Goal: Task Accomplishment & Management: Use online tool/utility

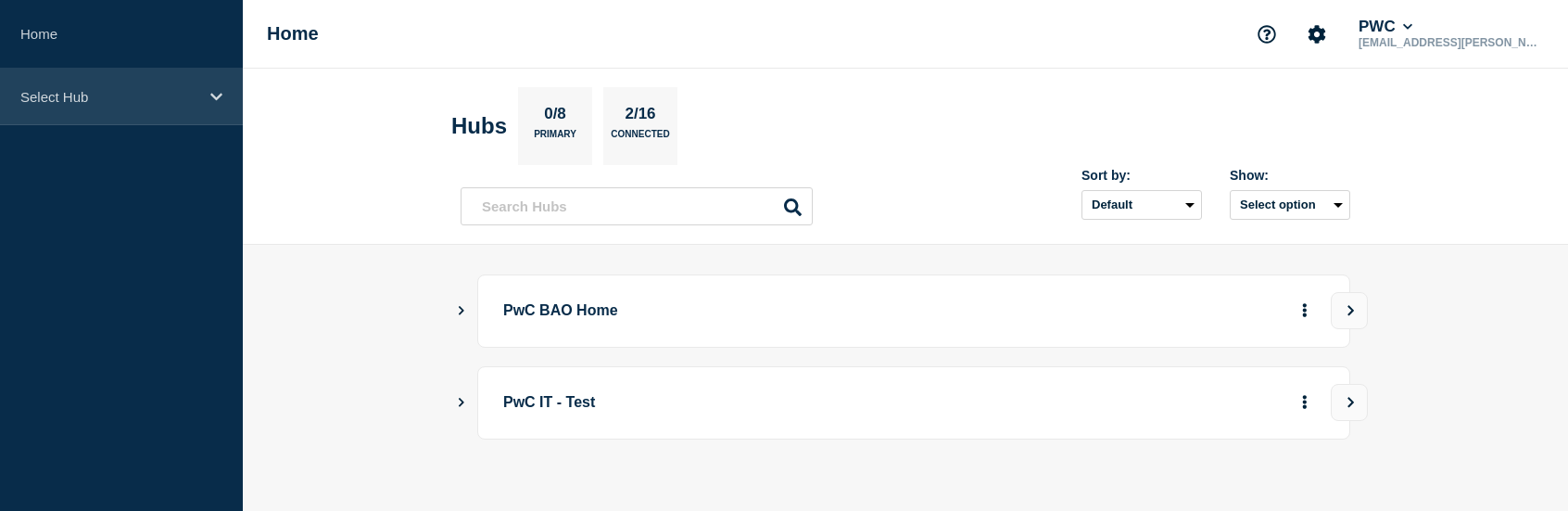
click at [113, 102] on p "Select Hub" at bounding box center [108, 96] width 178 height 16
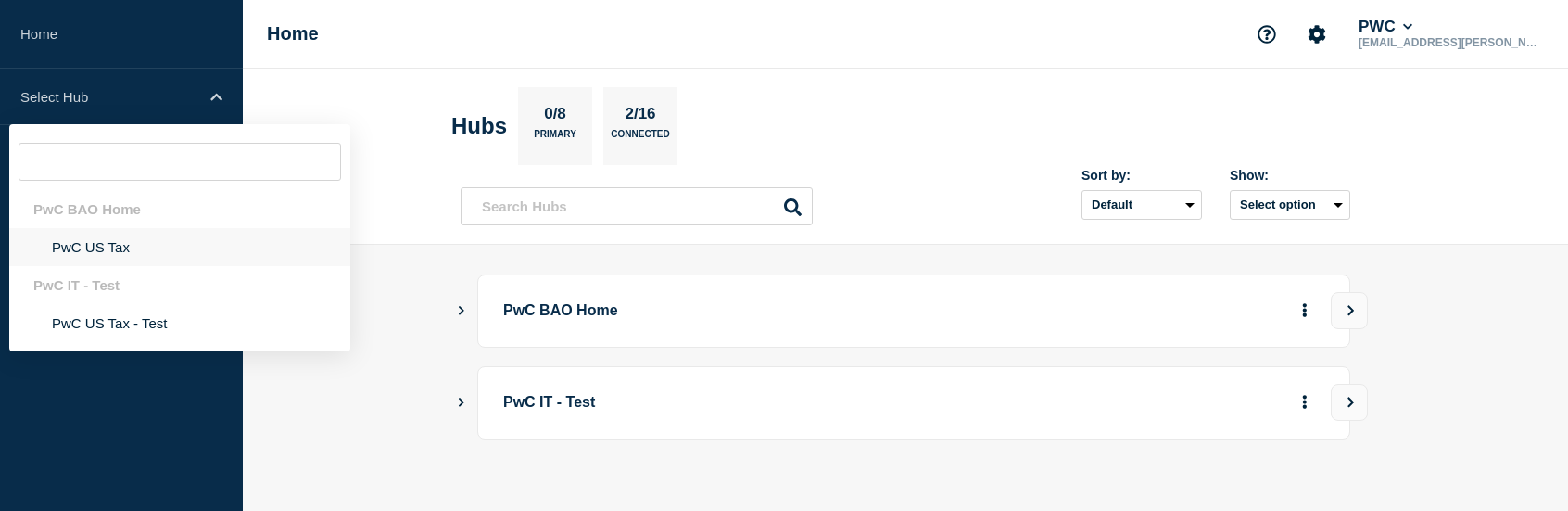
click at [111, 242] on li "PwC US Tax" at bounding box center [180, 247] width 341 height 38
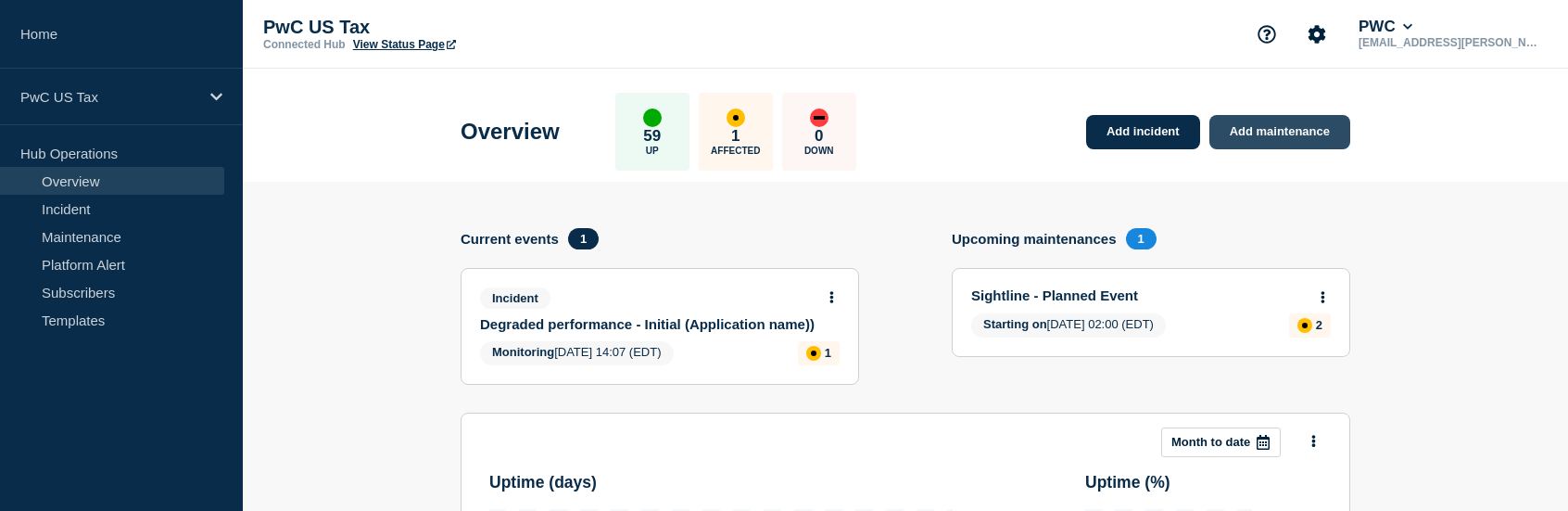
click at [1280, 125] on link "Add maintenance" at bounding box center [1280, 132] width 141 height 34
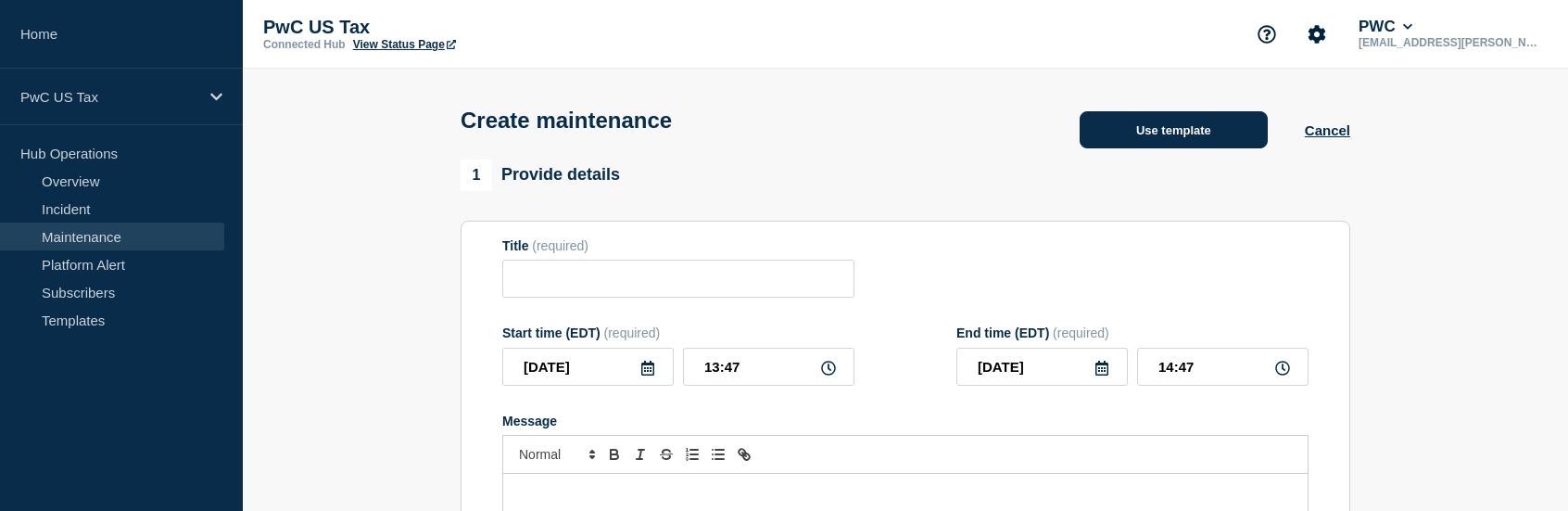
click at [1199, 136] on button "Use template" at bounding box center [1173, 129] width 188 height 37
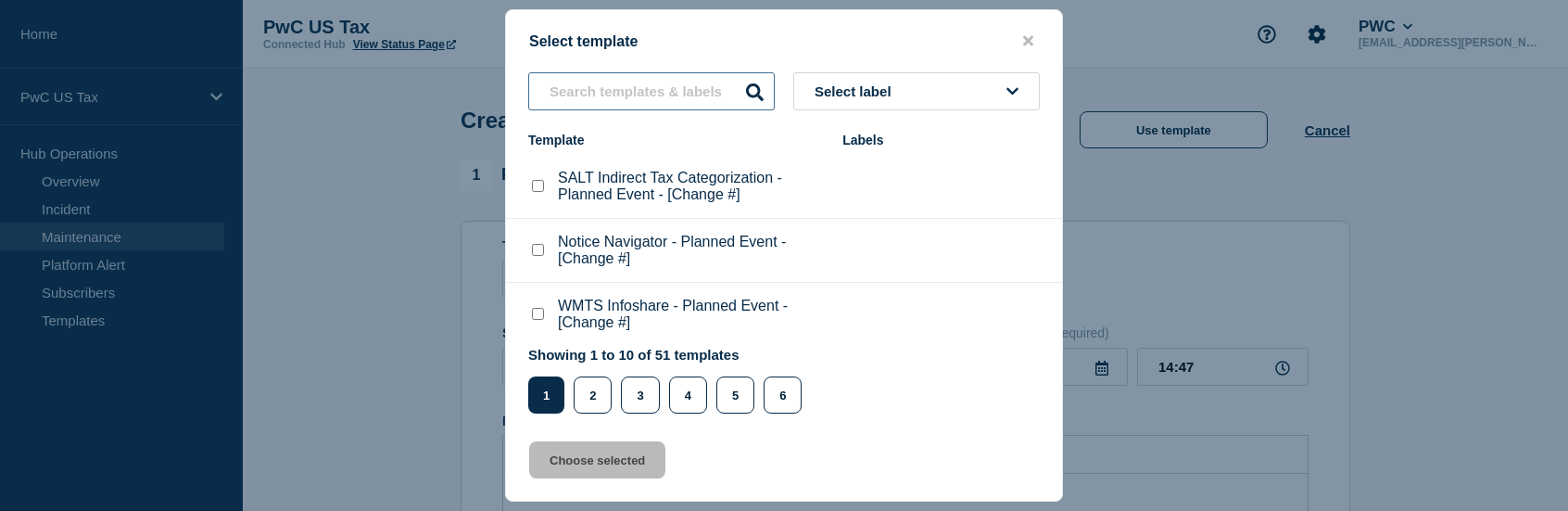
click at [632, 91] on input "text" at bounding box center [651, 91] width 246 height 38
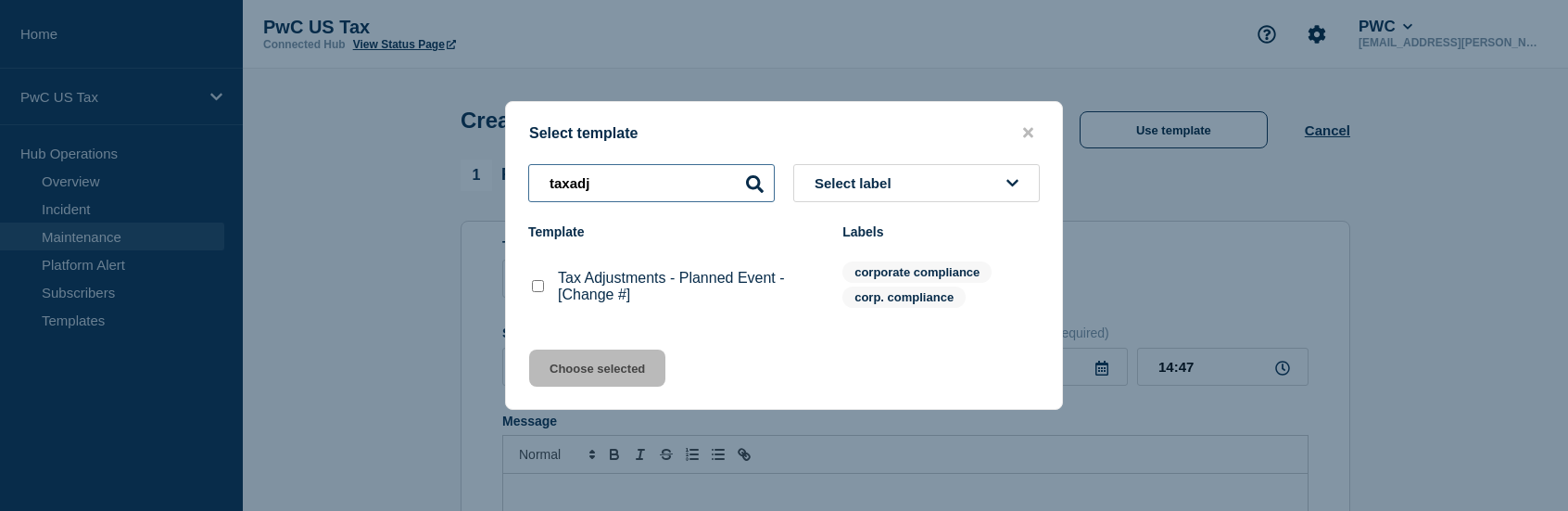
type input "taxadj"
click at [535, 290] on checkbox"] "Tax Adjustments - Planned Event - [Change #] checkbox" at bounding box center [538, 285] width 12 height 12
checkbox checkbox"] "true"
click at [596, 366] on button "Choose selected" at bounding box center [597, 367] width 136 height 37
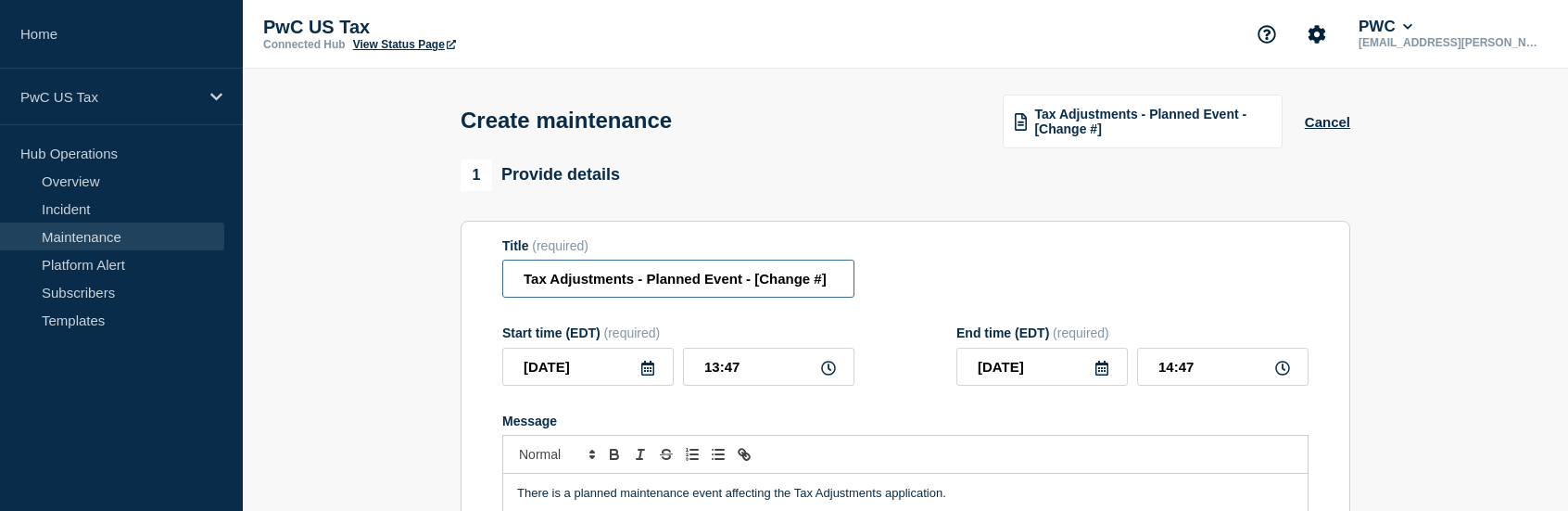
drag, startPoint x: 752, startPoint y: 283, endPoint x: 834, endPoint y: 282, distance: 82.0
click at [834, 282] on input "Tax Adjustments - Planned Event - [Change #]" at bounding box center [678, 279] width 352 height 38
paste input "CHG1514653"
type input "Tax Adjustments - Planned Event - CHG1514653"
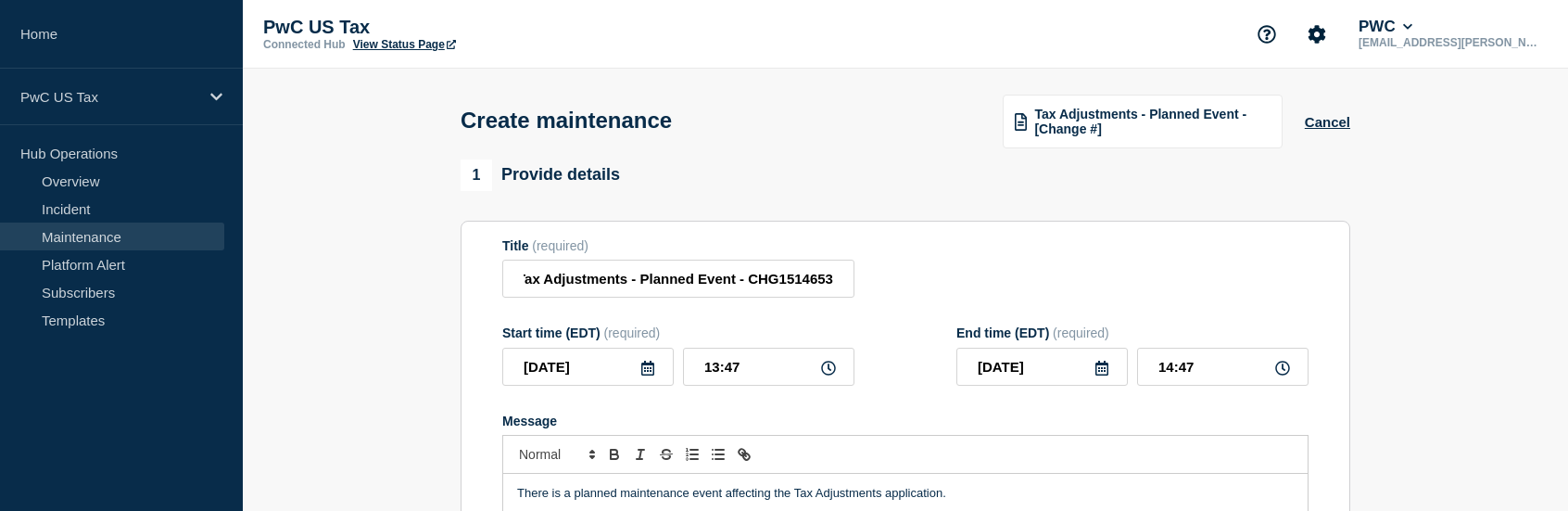
scroll to position [0, 0]
click at [831, 369] on icon at bounding box center [829, 368] width 15 height 15
click at [787, 371] on input "13:47" at bounding box center [769, 366] width 171 height 38
drag, startPoint x: 782, startPoint y: 371, endPoint x: 706, endPoint y: 371, distance: 76.0
click at [706, 371] on input "13:47" at bounding box center [769, 366] width 171 height 38
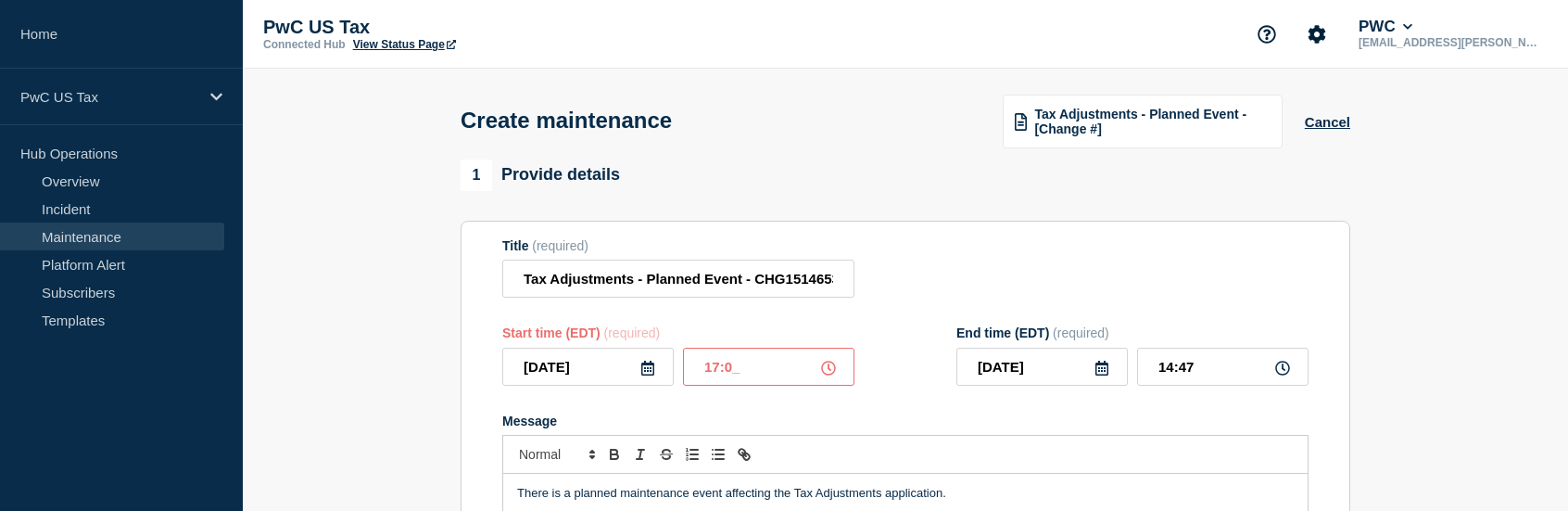
type input "17:00"
click at [1172, 371] on input "18:00" at bounding box center [1223, 366] width 171 height 38
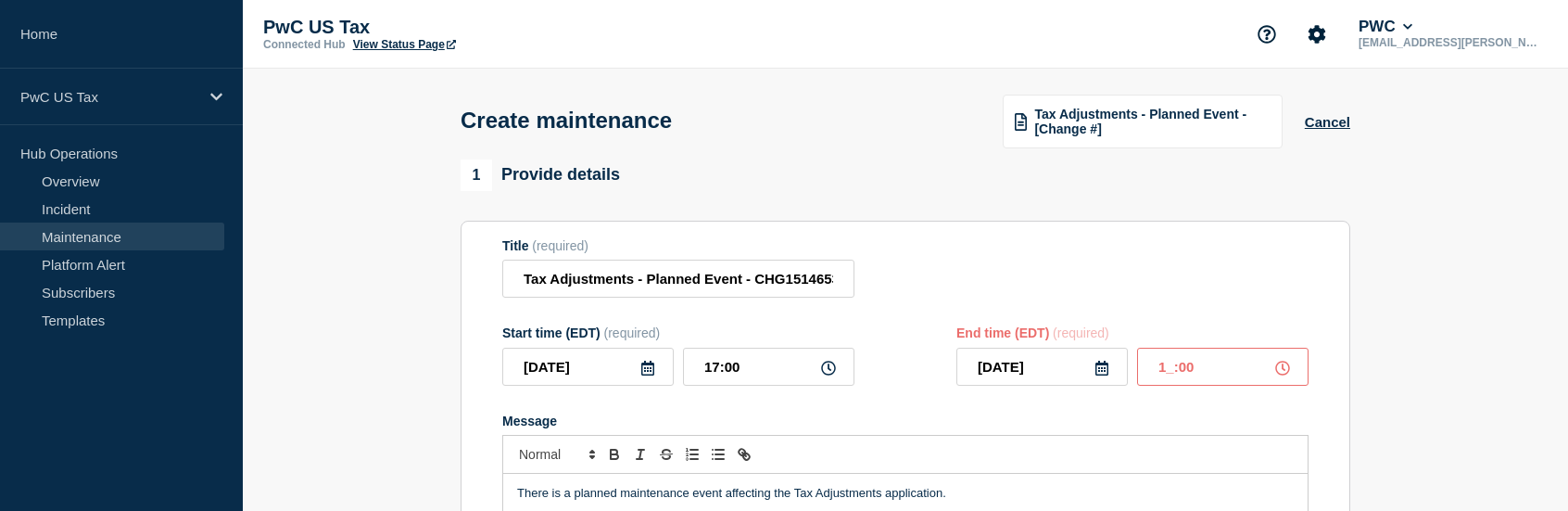
type input "19:00"
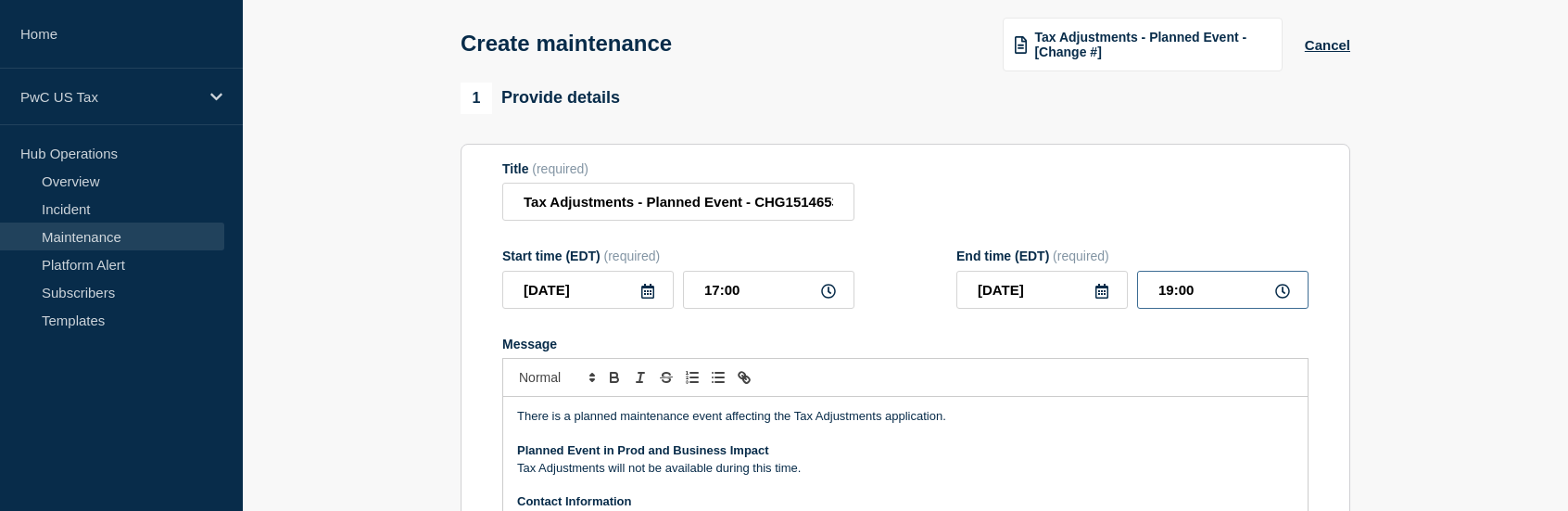
scroll to position [186, 0]
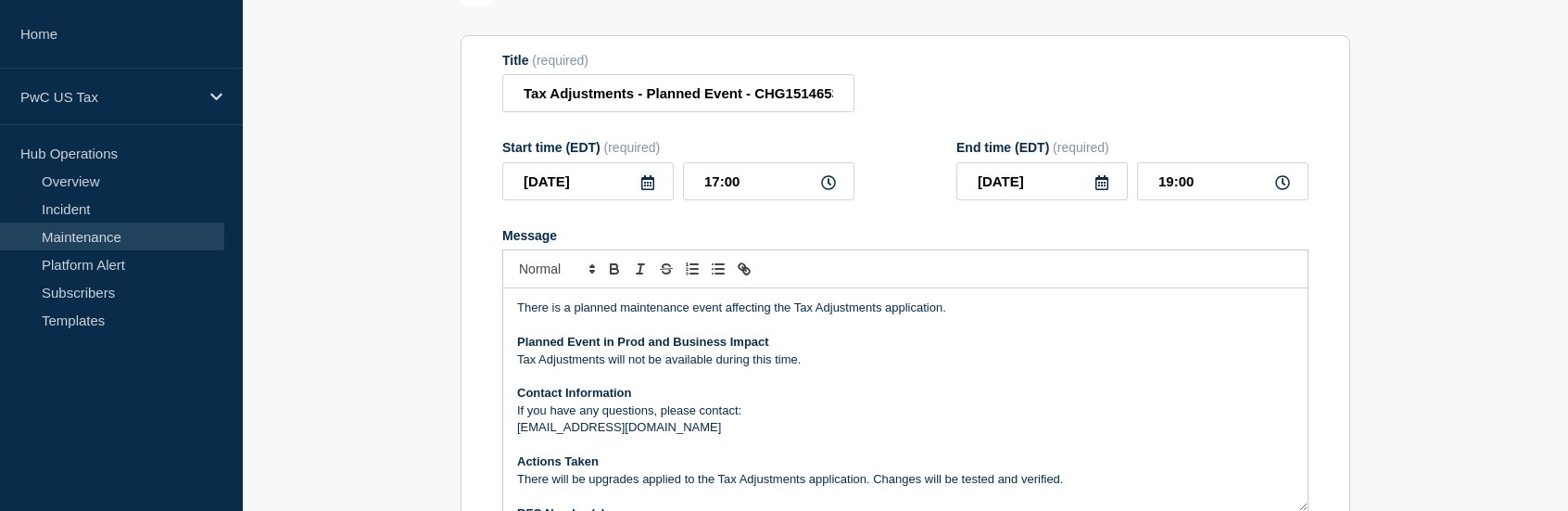
click at [823, 364] on p "Tax Adjustments will not be available during this time." at bounding box center [905, 360] width 776 height 17
drag, startPoint x: 805, startPoint y: 365, endPoint x: 611, endPoint y: 369, distance: 194.0
click at [611, 368] on p "Tax Adjustments will not be available during this time." at bounding box center [905, 360] width 776 height 17
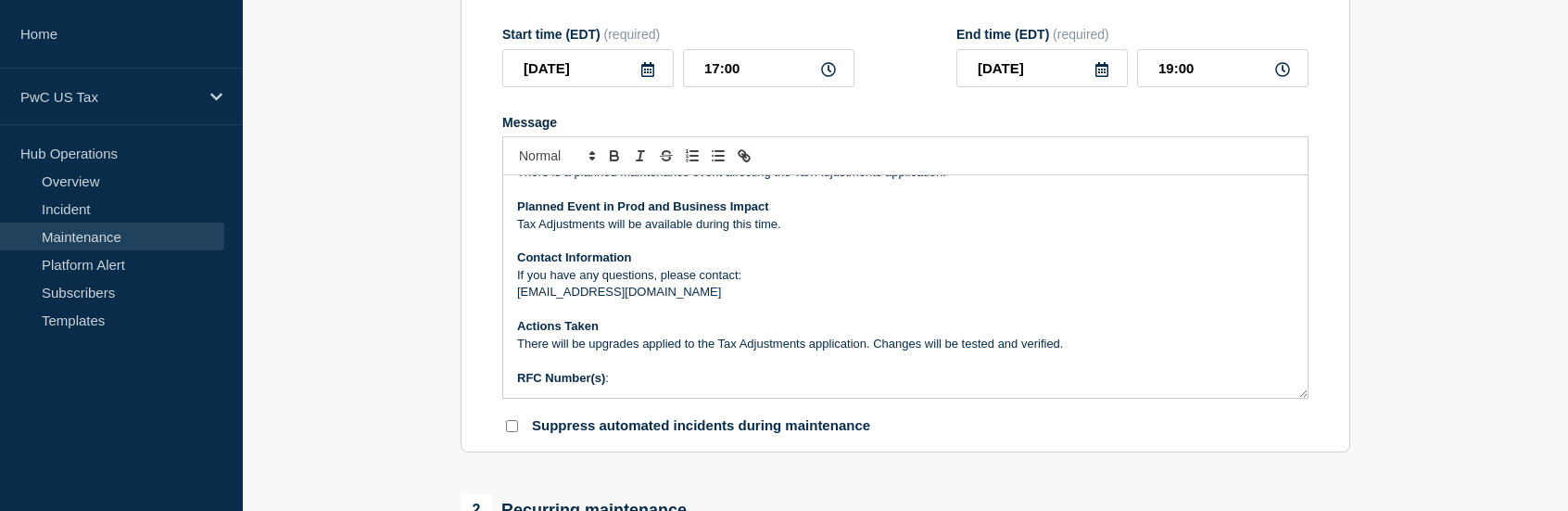
scroll to position [371, 0]
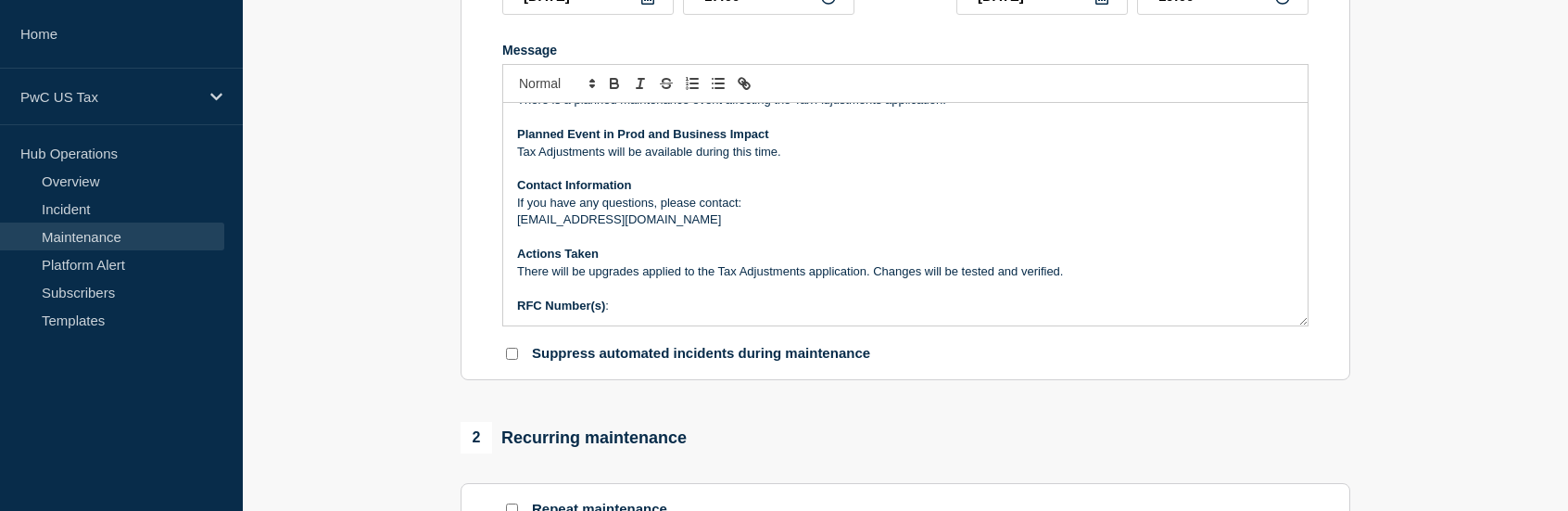
click at [649, 308] on p "RFC Number(s) :" at bounding box center [905, 306] width 776 height 17
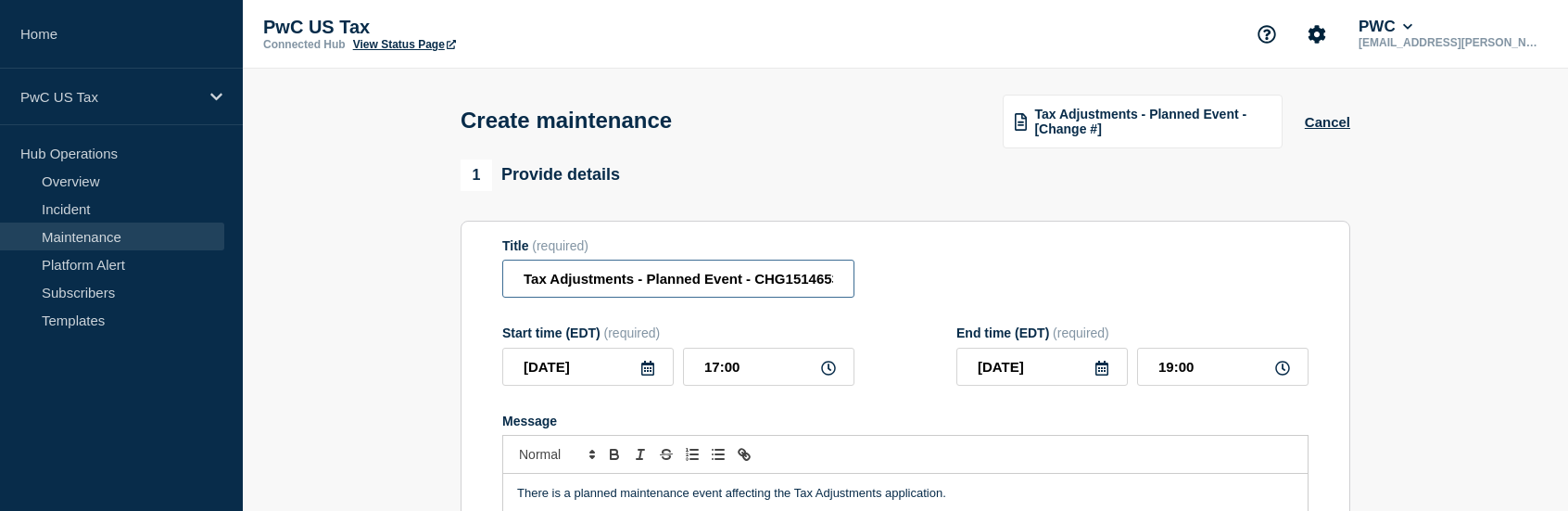
scroll to position [0, 10]
drag, startPoint x: 755, startPoint y: 285, endPoint x: 832, endPoint y: 286, distance: 77.0
click at [832, 286] on input "Tax Adjustments - Planned Event - CHG1514653" at bounding box center [678, 279] width 352 height 38
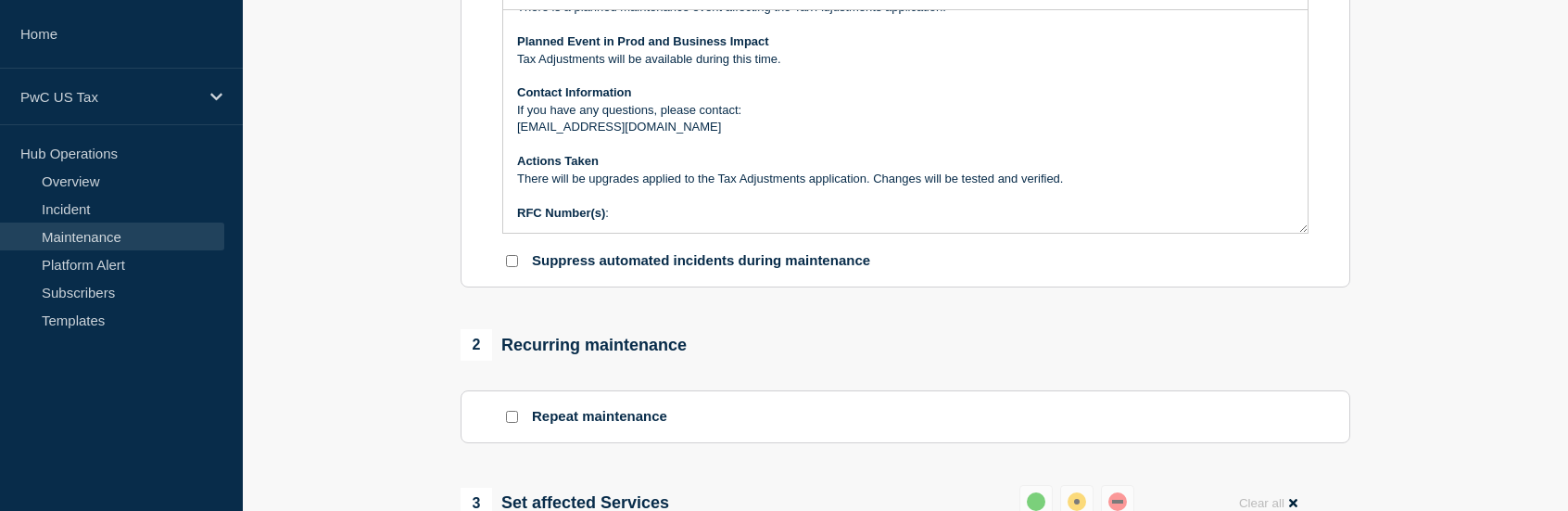
scroll to position [0, 0]
click at [661, 221] on p "RFC Number(s) :" at bounding box center [905, 213] width 776 height 17
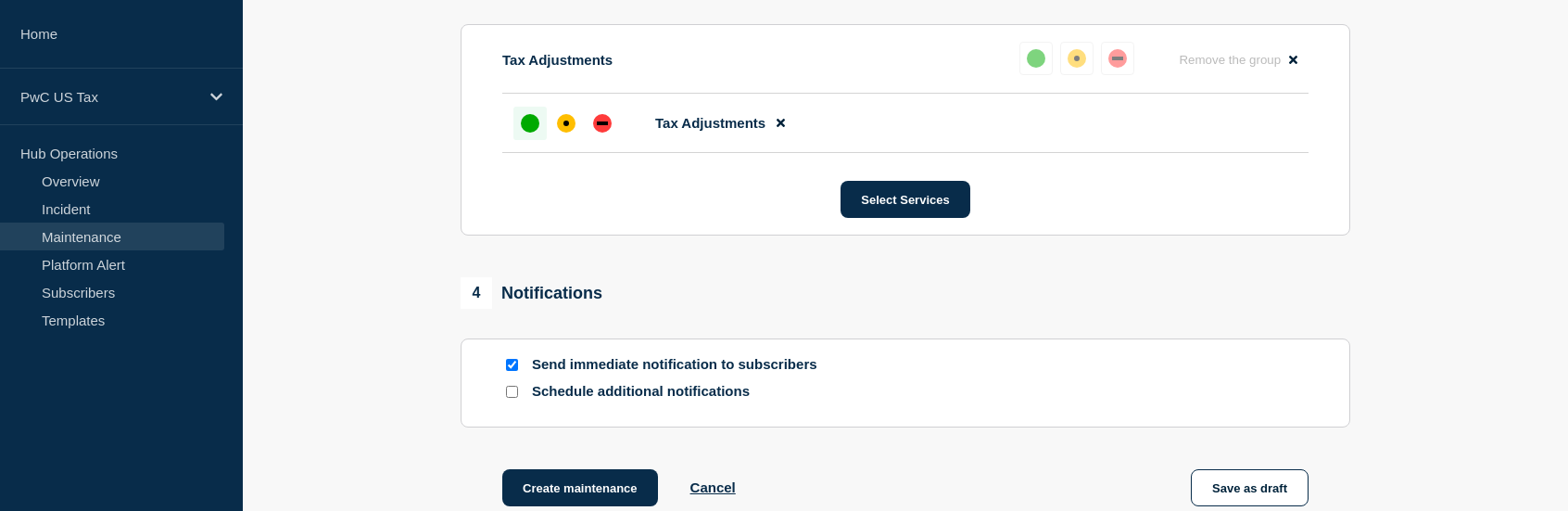
scroll to position [1019, 0]
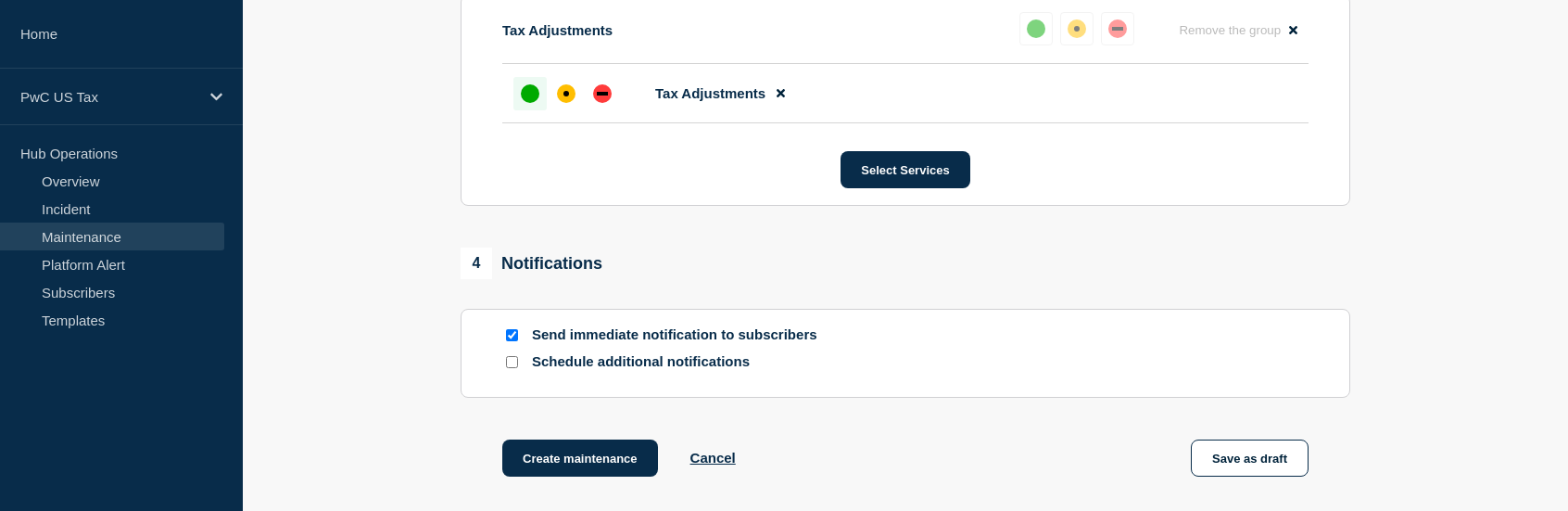
click at [513, 336] on input "Send immediate notification to subscribers" at bounding box center [512, 335] width 12 height 12
checkbox input "false"
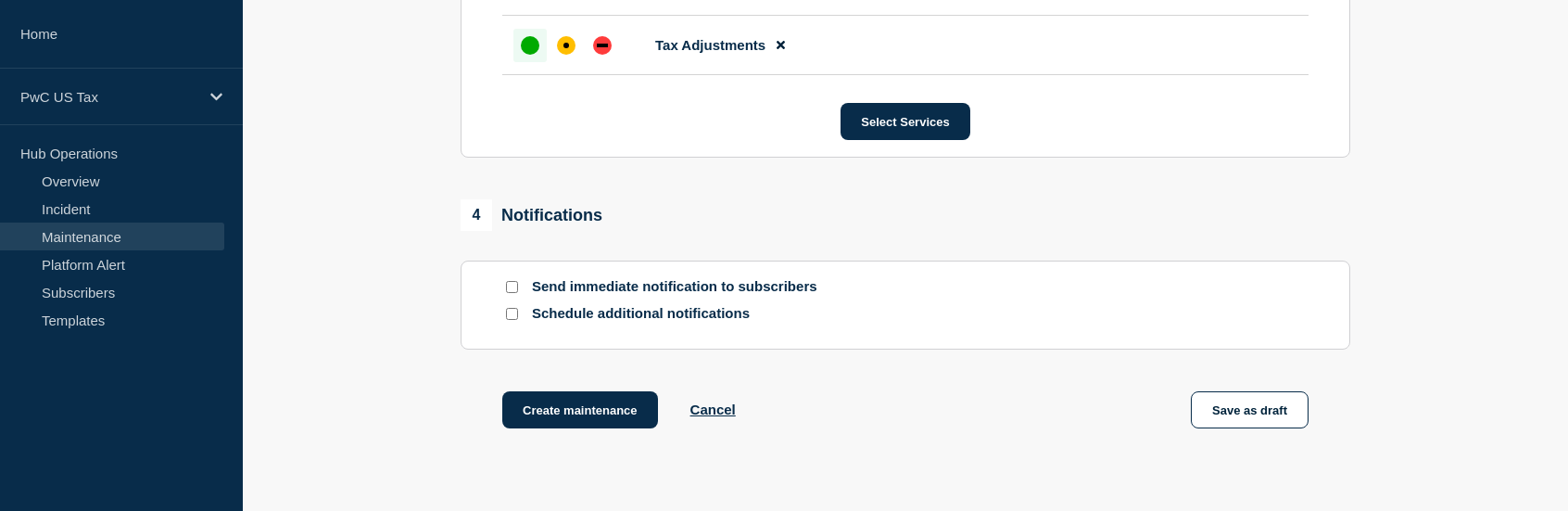
scroll to position [1201, 0]
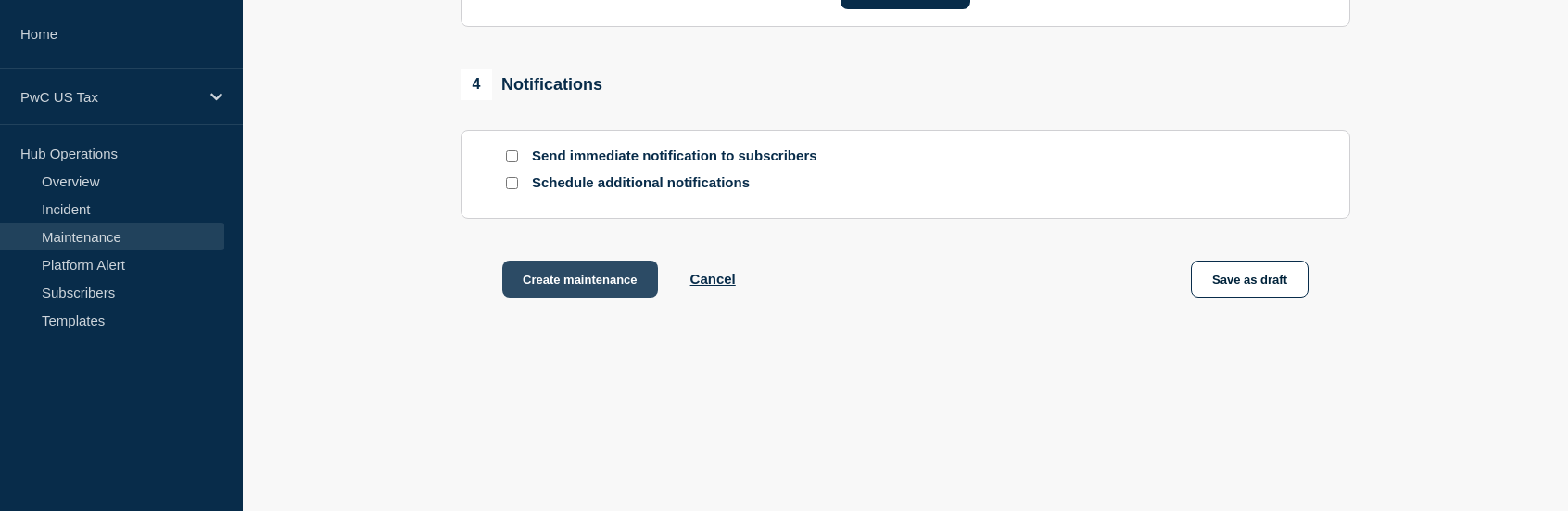
click at [615, 275] on button "Create maintenance" at bounding box center [580, 279] width 156 height 37
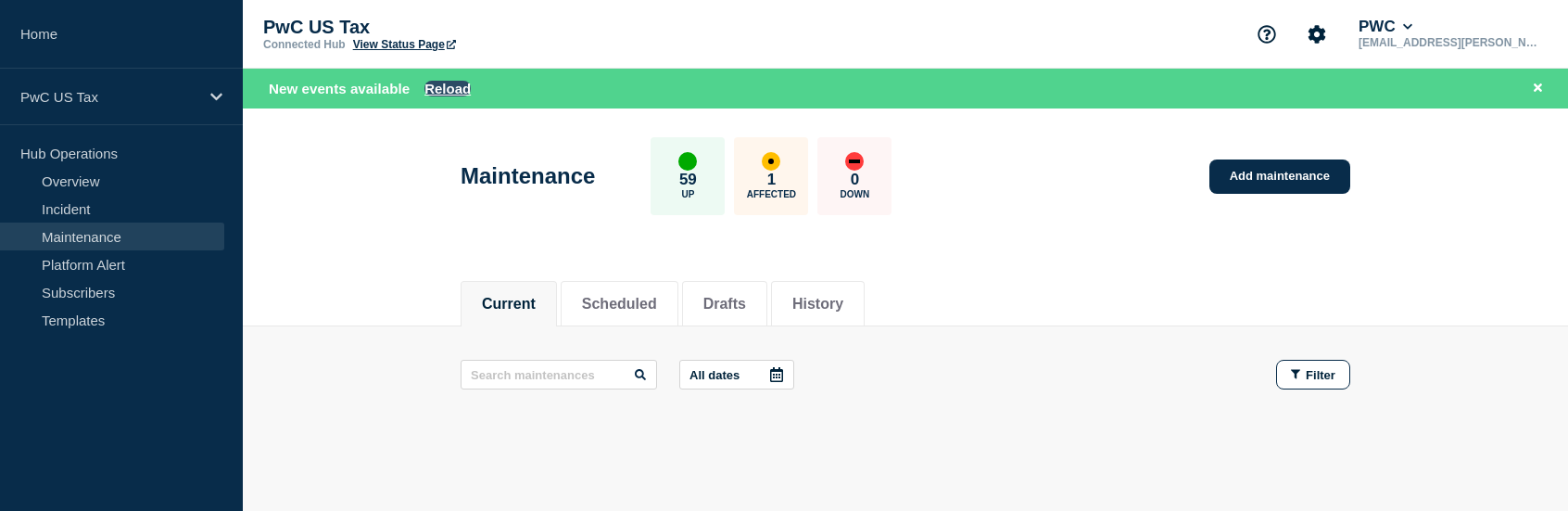
click at [442, 88] on button "Reload" at bounding box center [447, 88] width 47 height 16
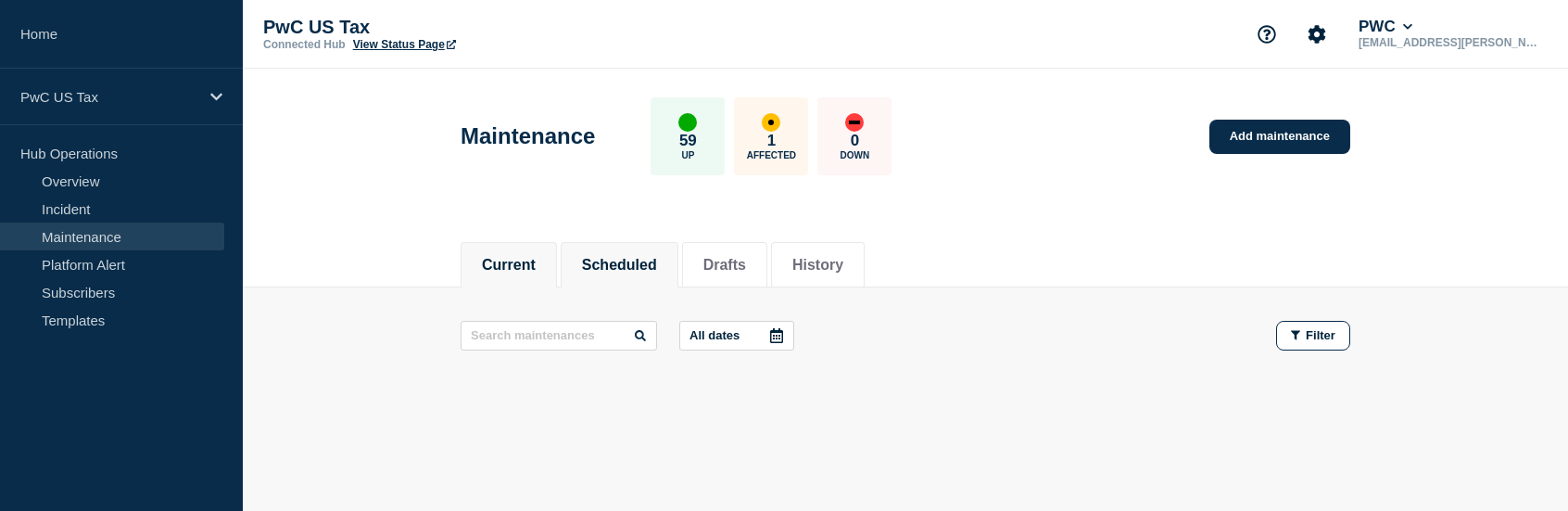
click at [656, 266] on button "Scheduled" at bounding box center [619, 265] width 75 height 17
